Goal: Find specific page/section: Find specific page/section

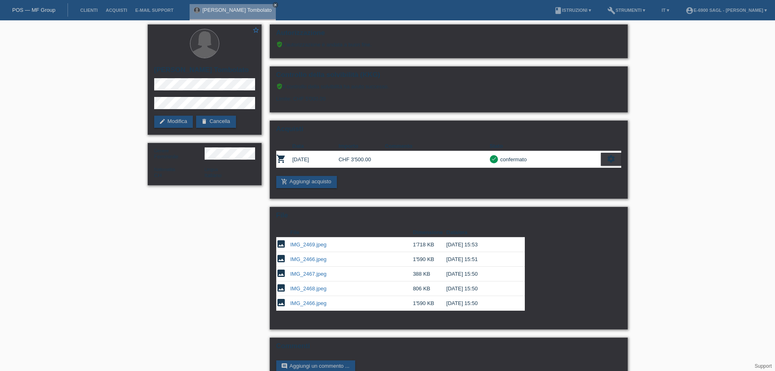
drag, startPoint x: 269, startPoint y: 5, endPoint x: 246, endPoint y: 7, distance: 22.8
click at [273, 5] on icon "close" at bounding box center [275, 5] width 4 height 4
click at [24, 8] on link "POS — MF Group" at bounding box center [33, 10] width 43 height 6
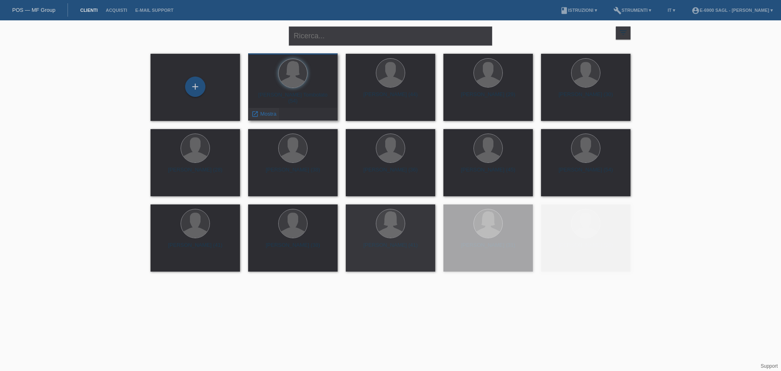
click at [263, 115] on span "Mostra" at bounding box center [268, 114] width 16 height 6
